Goal: Transaction & Acquisition: Book appointment/travel/reservation

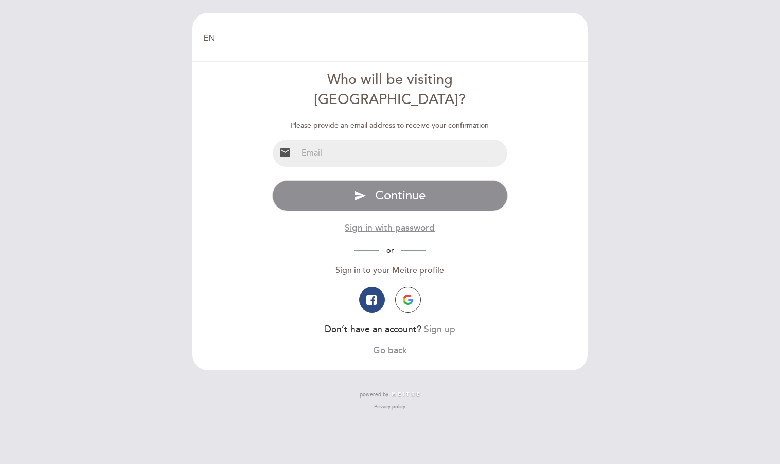
click at [414, 143] on input "email" at bounding box center [402, 152] width 210 height 27
type input "wth62@mac.com"
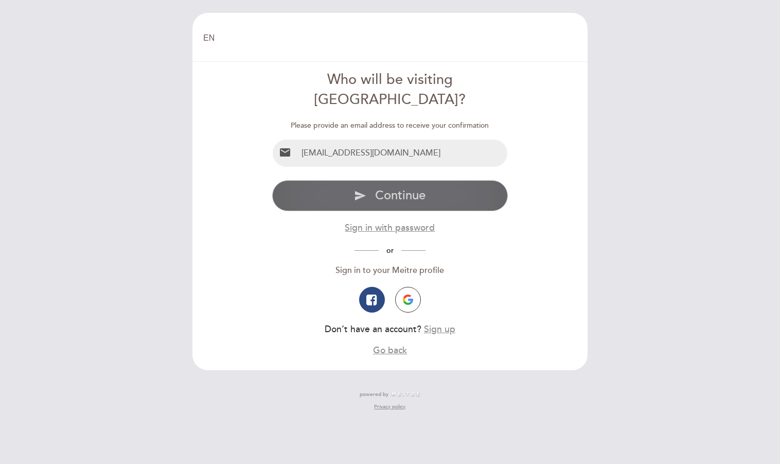
click at [416, 199] on span "Continue" at bounding box center [400, 195] width 50 height 15
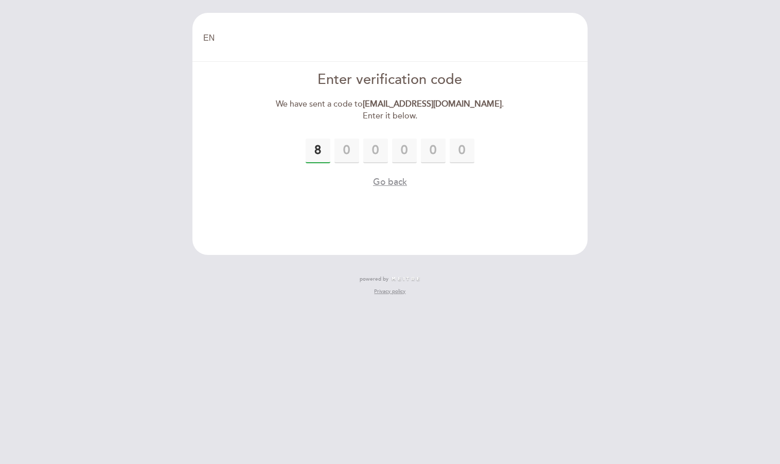
type input "8"
type input "3"
type input "7"
type input "6"
type input "7"
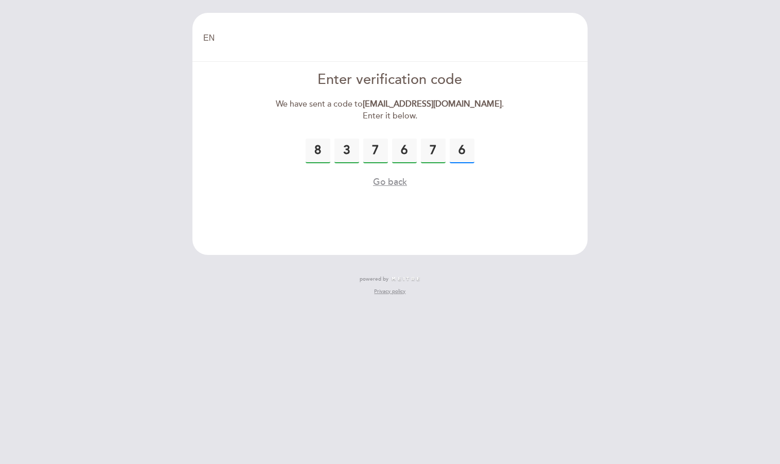
type input "6"
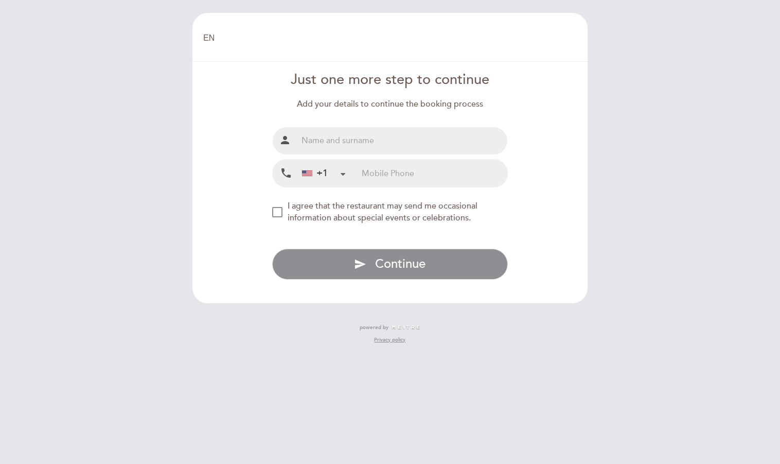
click at [385, 154] on input "text" at bounding box center [402, 140] width 210 height 27
type input "[PERSON_NAME]"
click at [209, 211] on form "Just one more step to continue Add your details to continue the booking process…" at bounding box center [390, 174] width 381 height 209
click at [409, 187] on input "tel" at bounding box center [435, 173] width 146 height 27
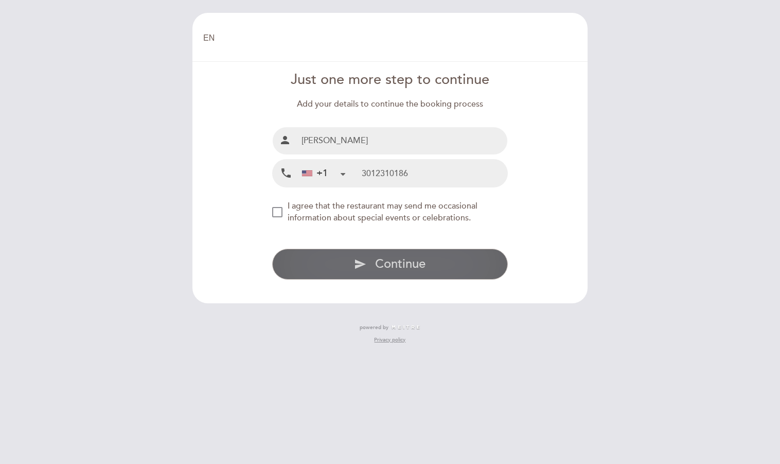
type input "3012310186"
click at [365, 270] on icon "send" at bounding box center [360, 264] width 12 height 12
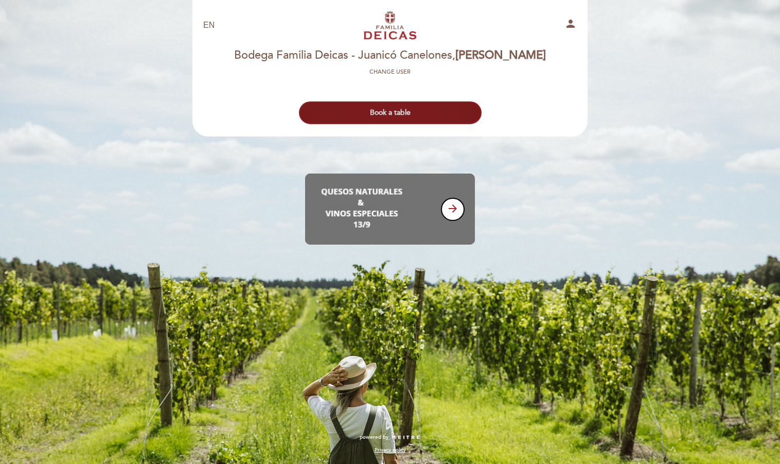
click at [398, 116] on button "Book a table" at bounding box center [390, 112] width 183 height 23
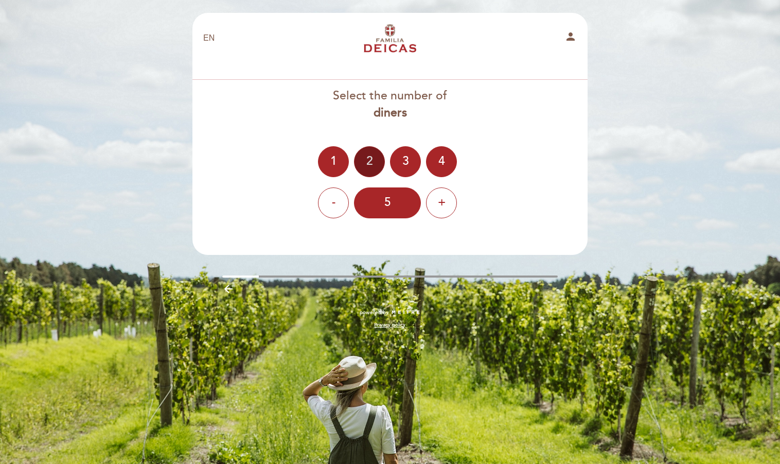
click at [363, 164] on div "2" at bounding box center [369, 161] width 31 height 31
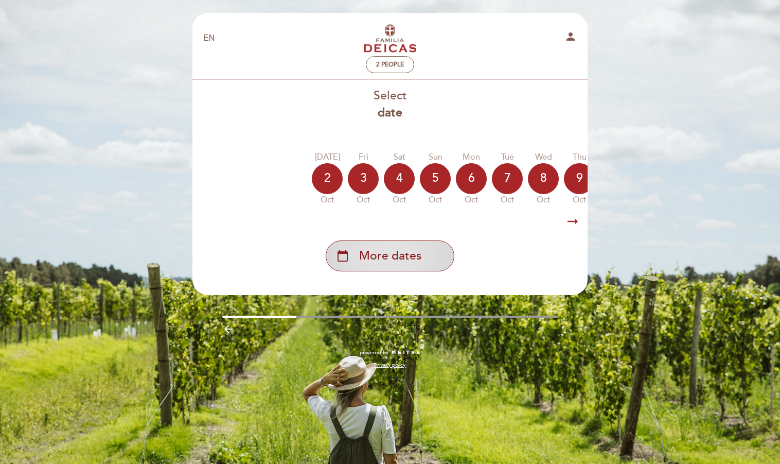
click at [398, 262] on span "More dates" at bounding box center [390, 256] width 62 height 17
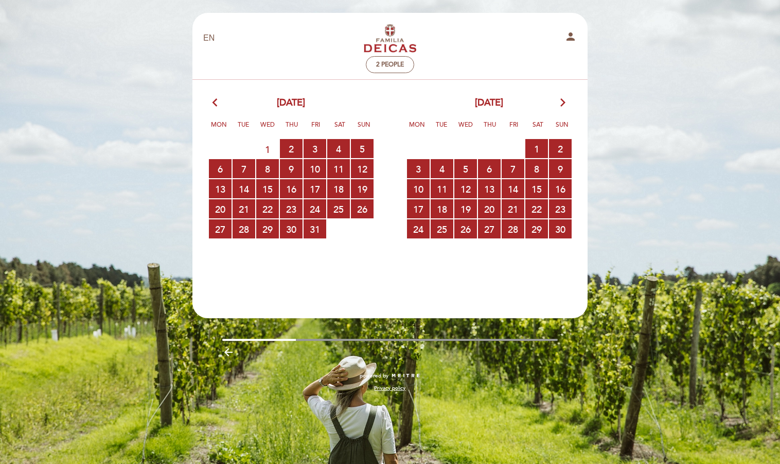
click at [561, 106] on icon "arrow_forward_ios" at bounding box center [562, 102] width 9 height 13
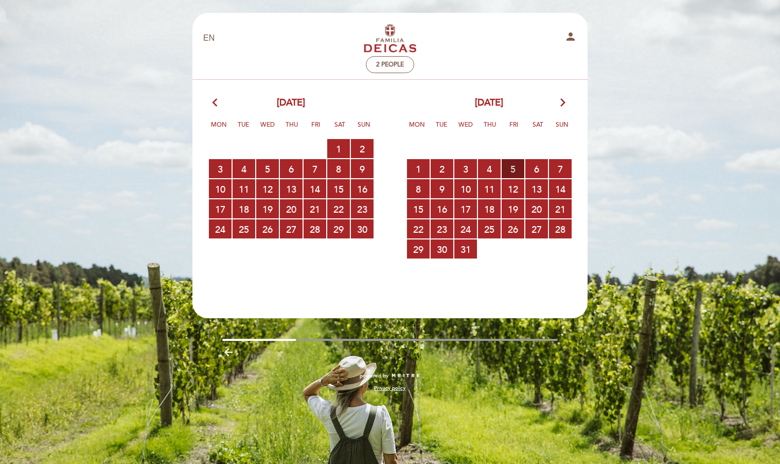
click at [513, 176] on span "5 RESERVATIONS AVAILABLE" at bounding box center [513, 168] width 23 height 19
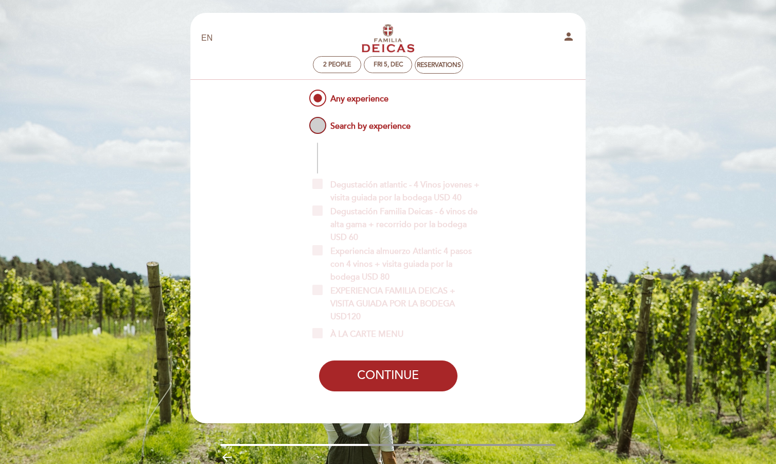
click at [317, 128] on span "Search by experience" at bounding box center [358, 121] width 103 height 13
click at [304, 121] on input "Search by experience" at bounding box center [300, 118] width 7 height 7
radio input "false"
radio input "true"
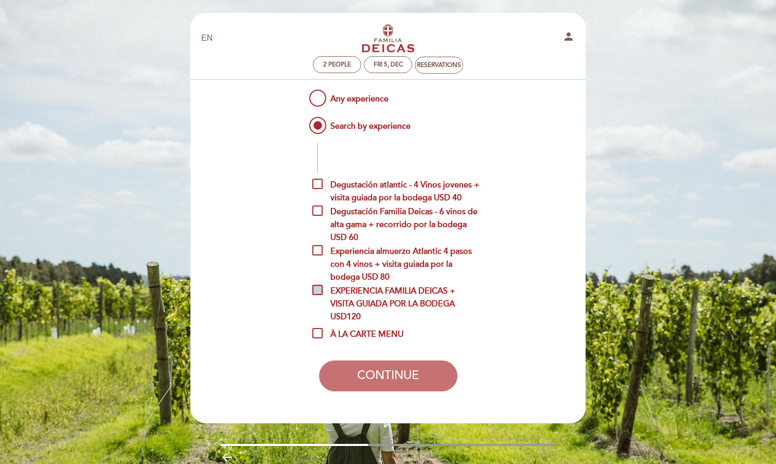
click at [319, 297] on span "EXPERIENCIA FAMILIA DEICAS + VISITA GUIADA POR LA BODEGA USD120" at bounding box center [395, 291] width 167 height 13
click at [319, 291] on input "EXPERIENCIA FAMILIA DEICAS + VISITA GUIADA POR LA BODEGA USD120" at bounding box center [315, 288] width 7 height 7
checkbox input "true"
click at [392, 391] on button "CONTINUE" at bounding box center [388, 375] width 138 height 31
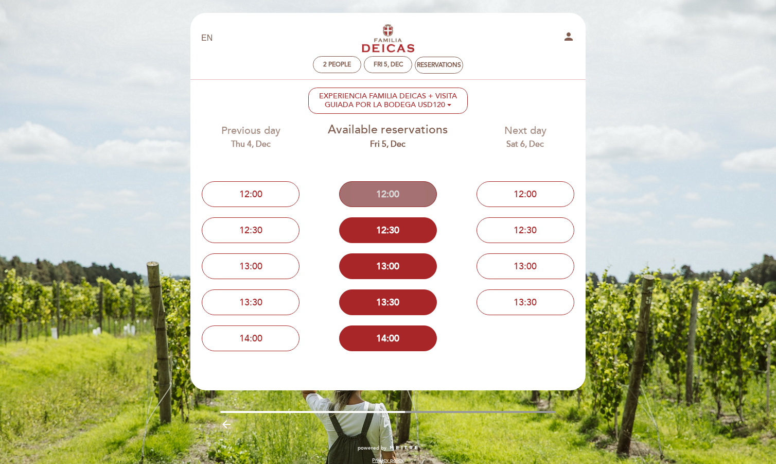
click at [411, 207] on button "12:00" at bounding box center [388, 194] width 98 height 26
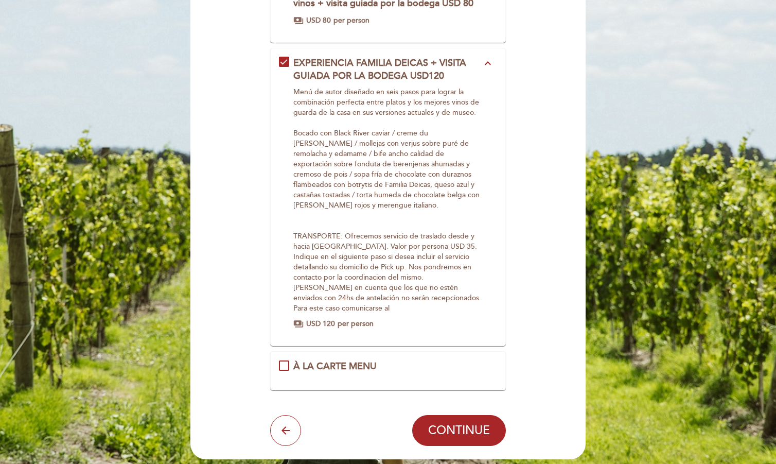
scroll to position [368, 0]
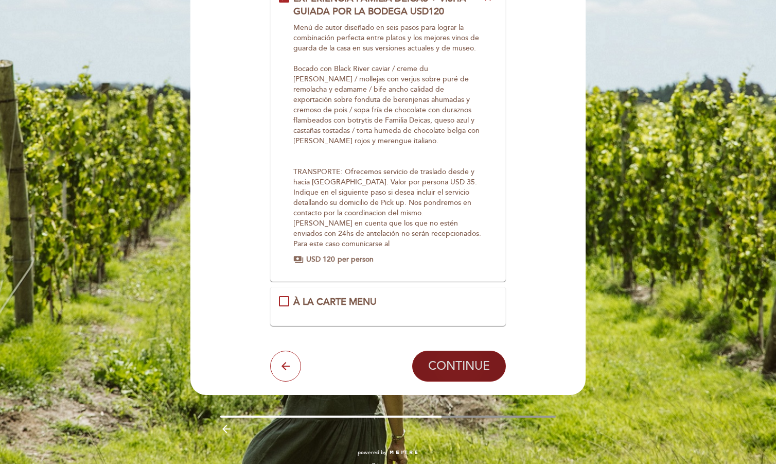
click at [464, 373] on span "CONTINUE" at bounding box center [459, 366] width 62 height 14
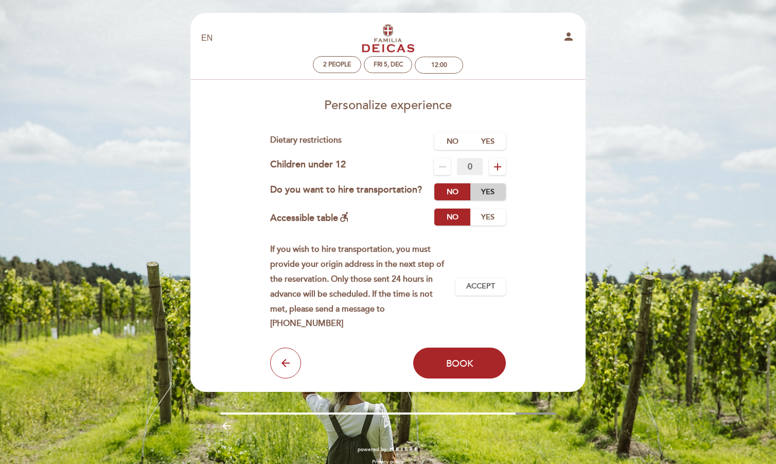
click at [499, 200] on label "Yes" at bounding box center [488, 191] width 36 height 17
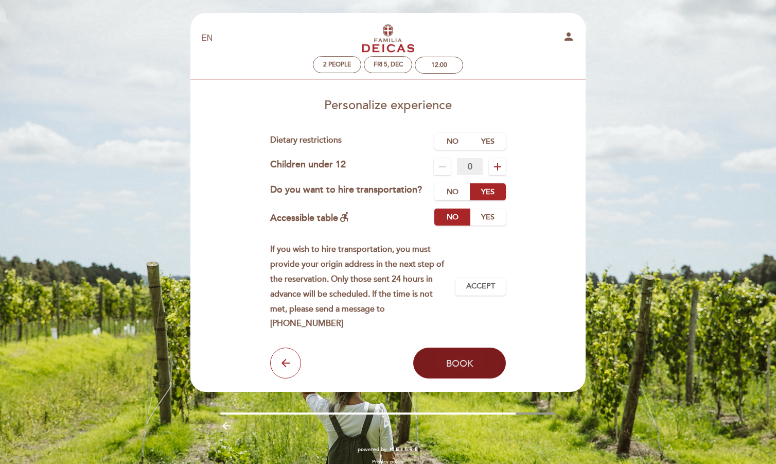
click at [462, 368] on span "Book" at bounding box center [459, 362] width 27 height 11
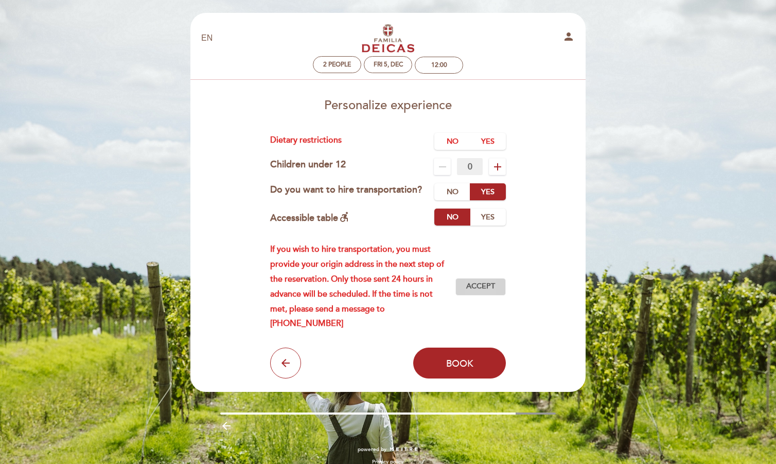
click at [479, 292] on span "Accept" at bounding box center [480, 286] width 29 height 11
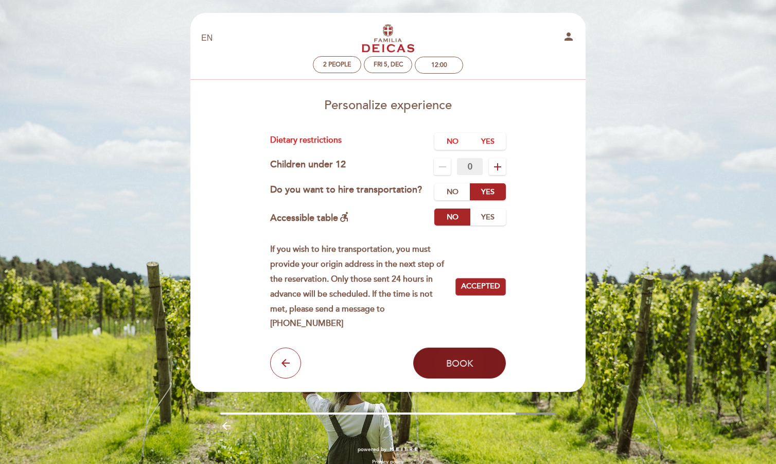
click at [459, 368] on span "Book" at bounding box center [459, 362] width 27 height 11
click at [456, 148] on label "No" at bounding box center [452, 141] width 36 height 17
click at [472, 368] on span "Book" at bounding box center [459, 362] width 27 height 11
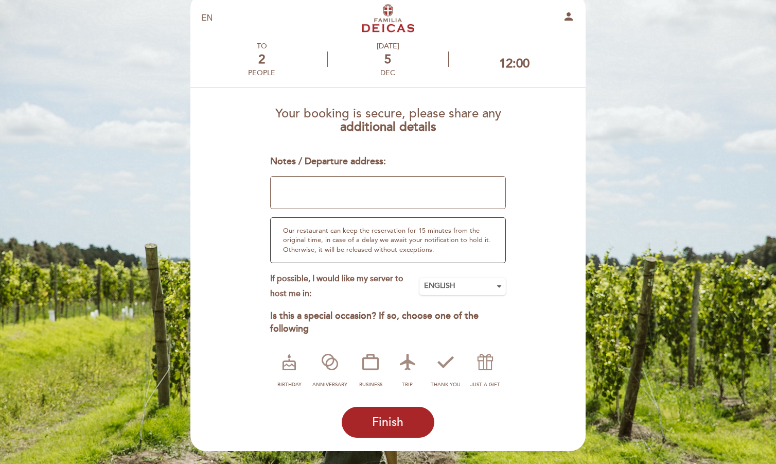
scroll to position [23, 0]
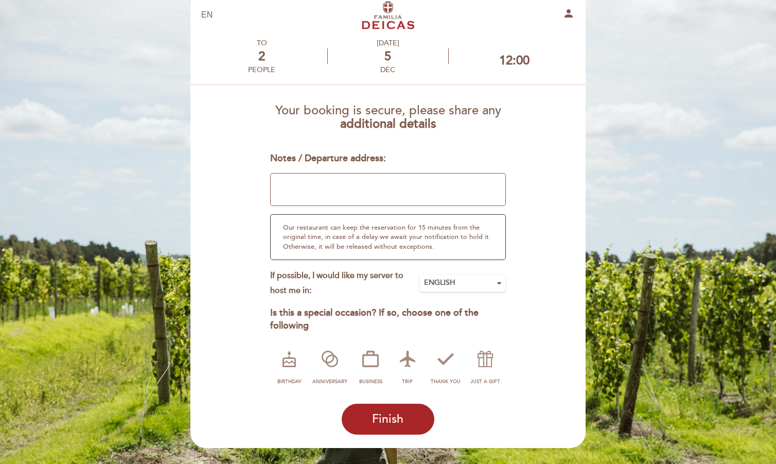
click at [421, 192] on textarea at bounding box center [388, 189] width 236 height 33
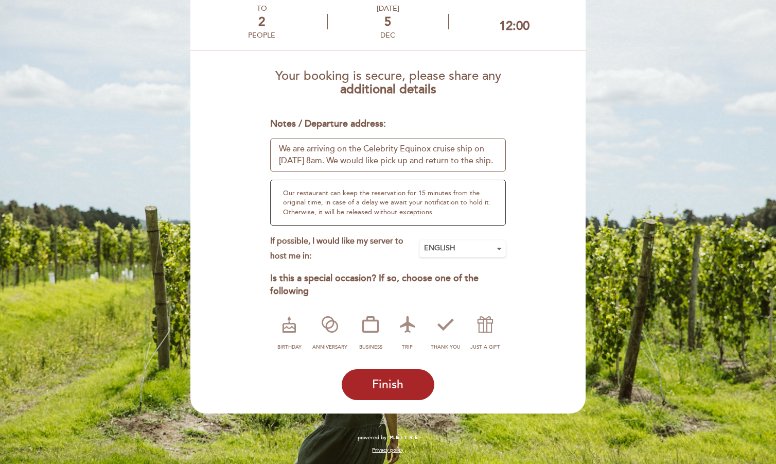
scroll to position [119, 0]
type textarea "We are arriving on the Celebrity Equinox cruise ship on [DATE] 8am. We would li…"
click at [286, 316] on icon at bounding box center [289, 324] width 27 height 27
click at [380, 380] on span "Finish" at bounding box center [387, 384] width 31 height 14
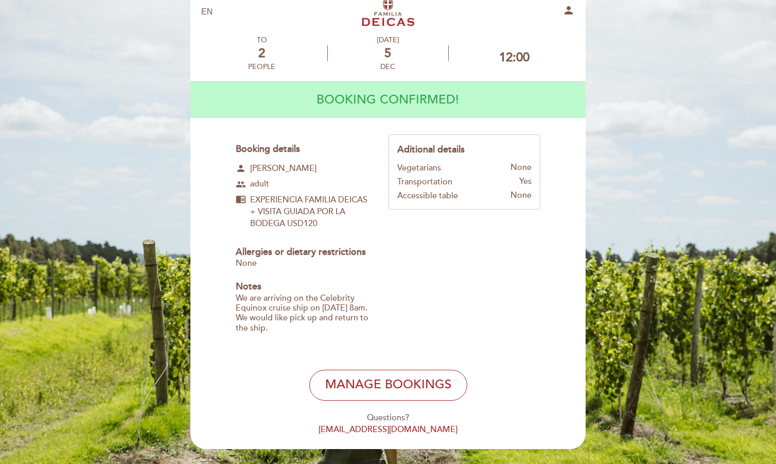
scroll to position [0, 0]
